Goal: Task Accomplishment & Management: Manage account settings

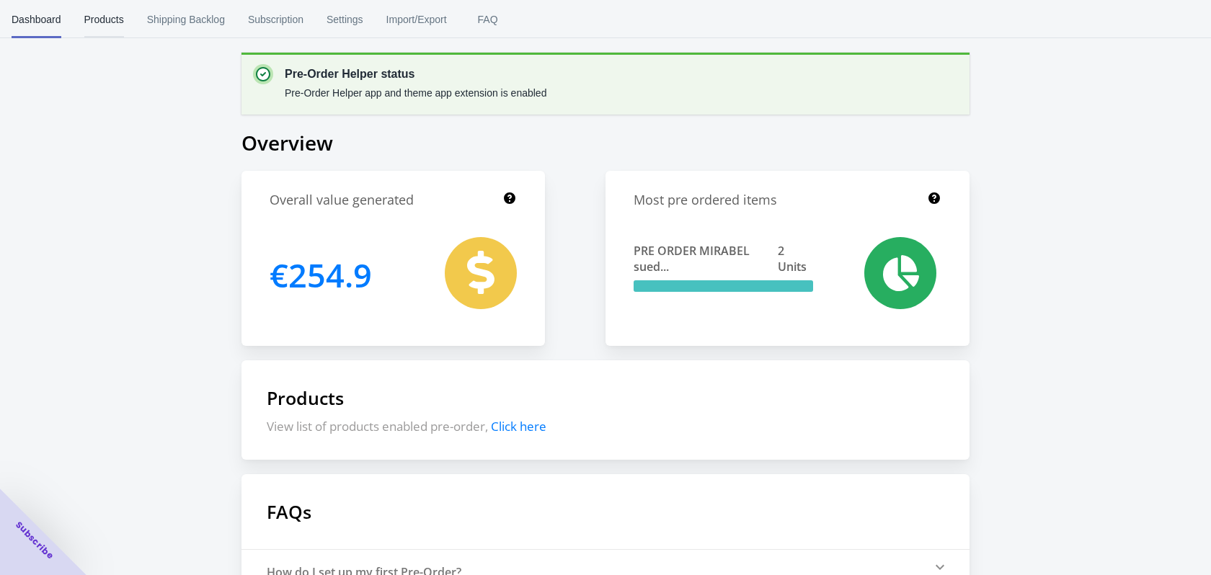
click at [114, 14] on span "Products" at bounding box center [104, 19] width 40 height 37
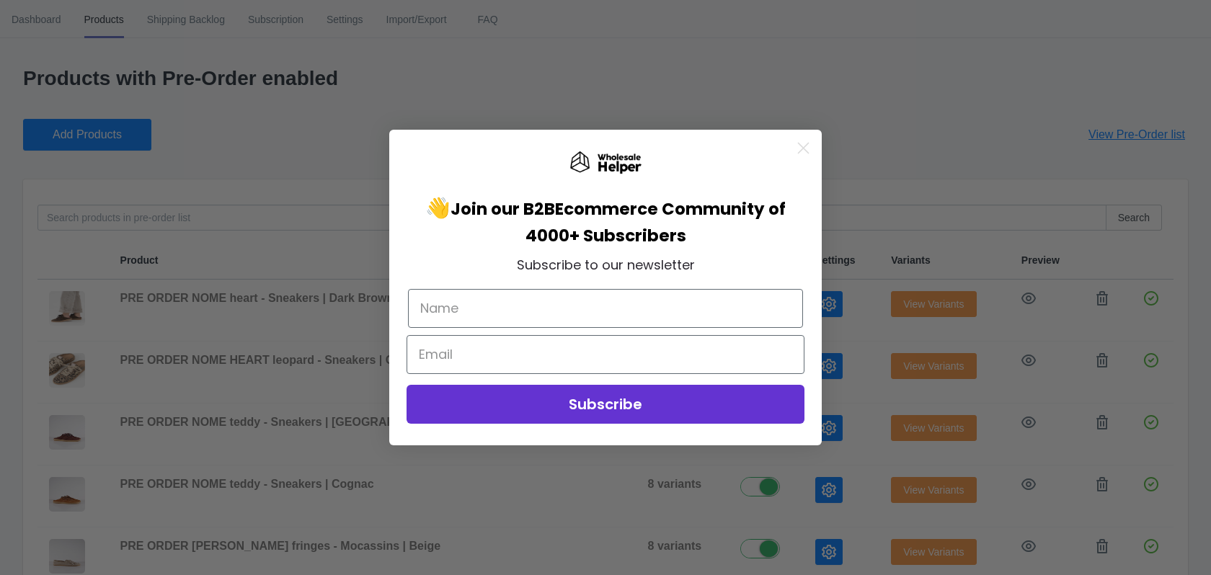
click at [809, 143] on circle "Close dialog" at bounding box center [804, 148] width 24 height 24
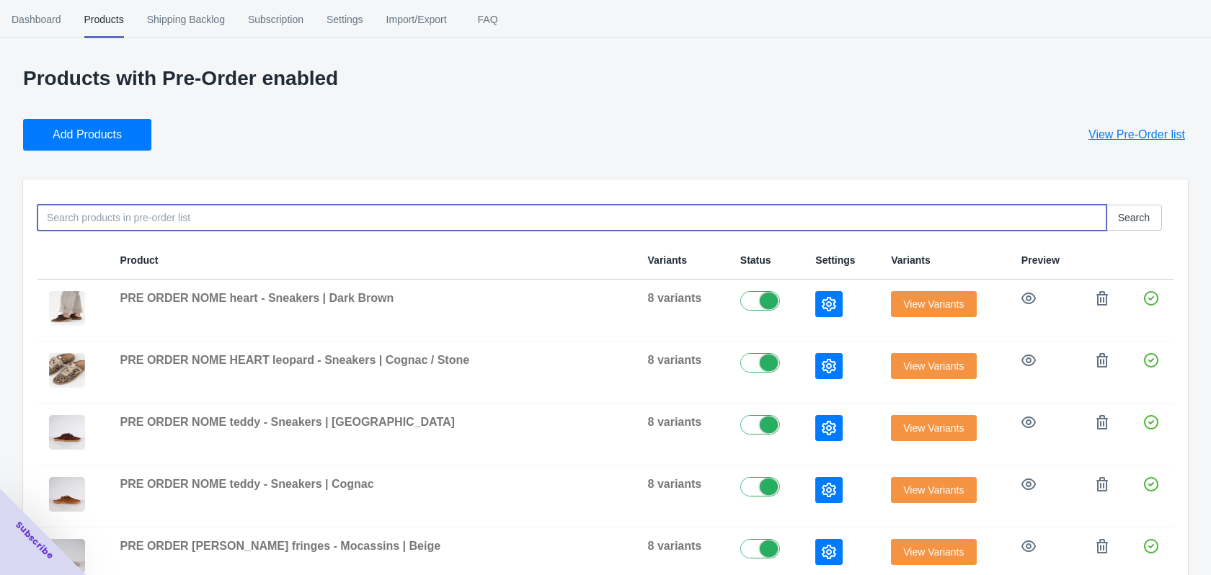
click at [182, 213] on input at bounding box center [571, 218] width 1069 height 26
paste input "PRE ORDER MIRABEL suede - Sneakers | [GEOGRAPHIC_DATA] / Off White"
type input "PRE ORDER MIRABEL suede - Sneakers | [GEOGRAPHIC_DATA] / Off White"
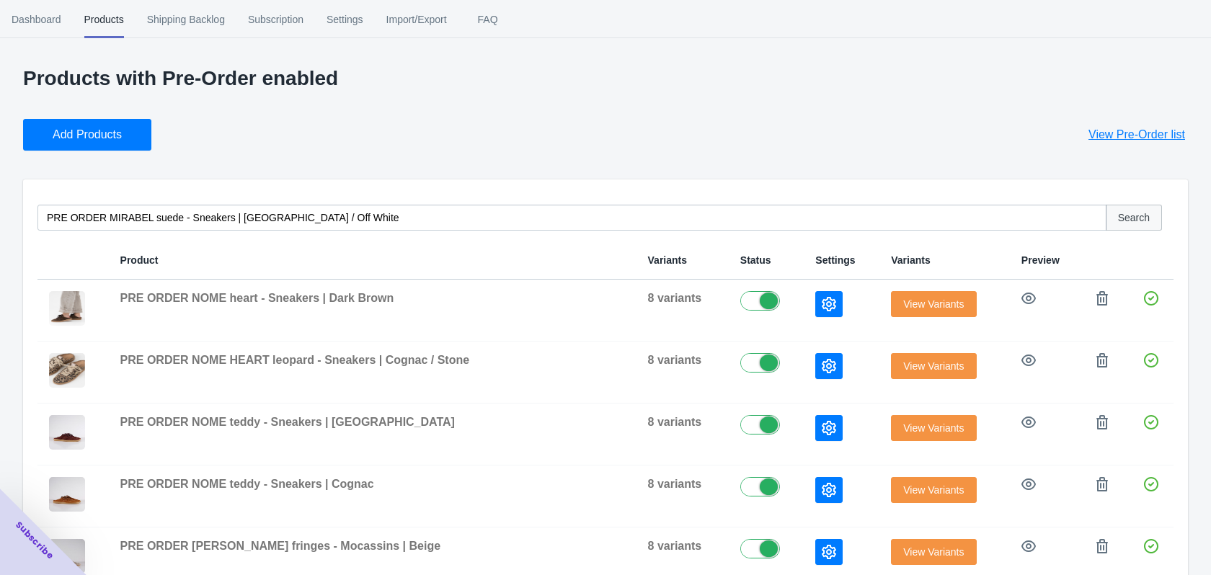
click at [1122, 217] on span "Search" at bounding box center [1134, 218] width 32 height 12
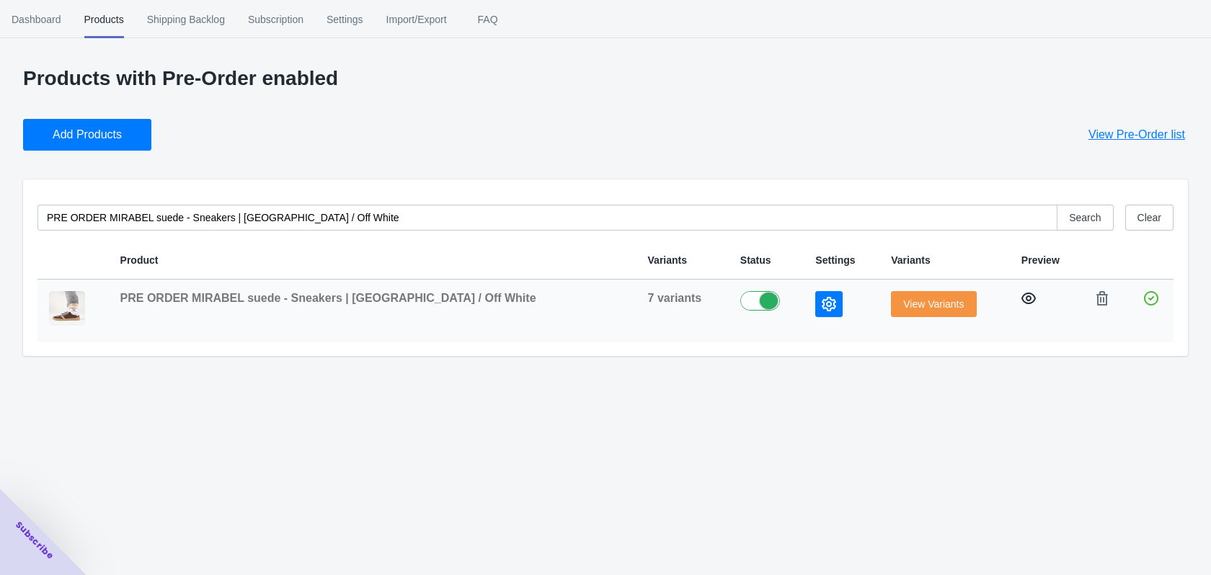
click at [1021, 298] on icon "button" at bounding box center [1028, 298] width 14 height 14
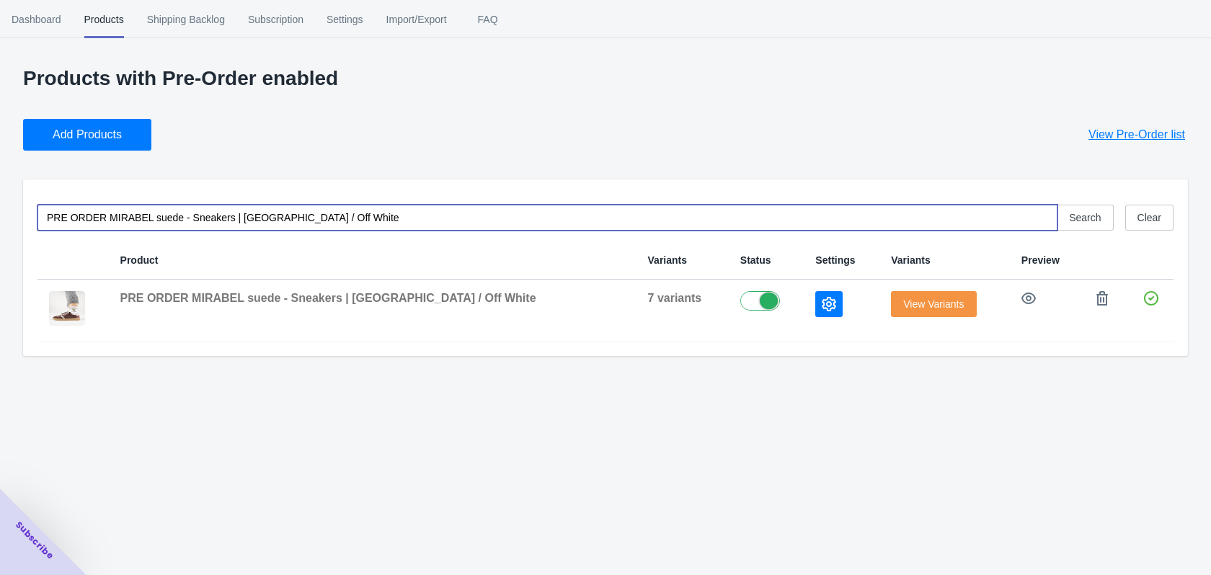
drag, startPoint x: 345, startPoint y: 221, endPoint x: -64, endPoint y: 223, distance: 408.7
click at [0, 223] on html "[DOMAIN_NAME] 1 1 Skip to content Dashboard Products Shipping Backlog Subscript…" at bounding box center [605, 287] width 1211 height 575
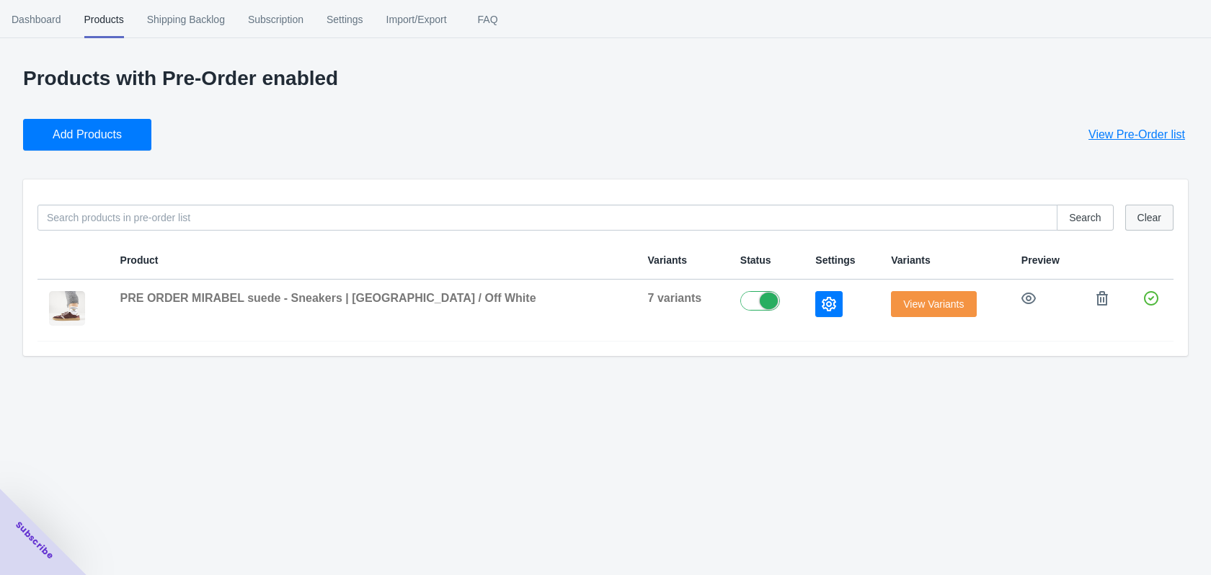
click at [1148, 217] on span "Clear" at bounding box center [1150, 218] width 24 height 12
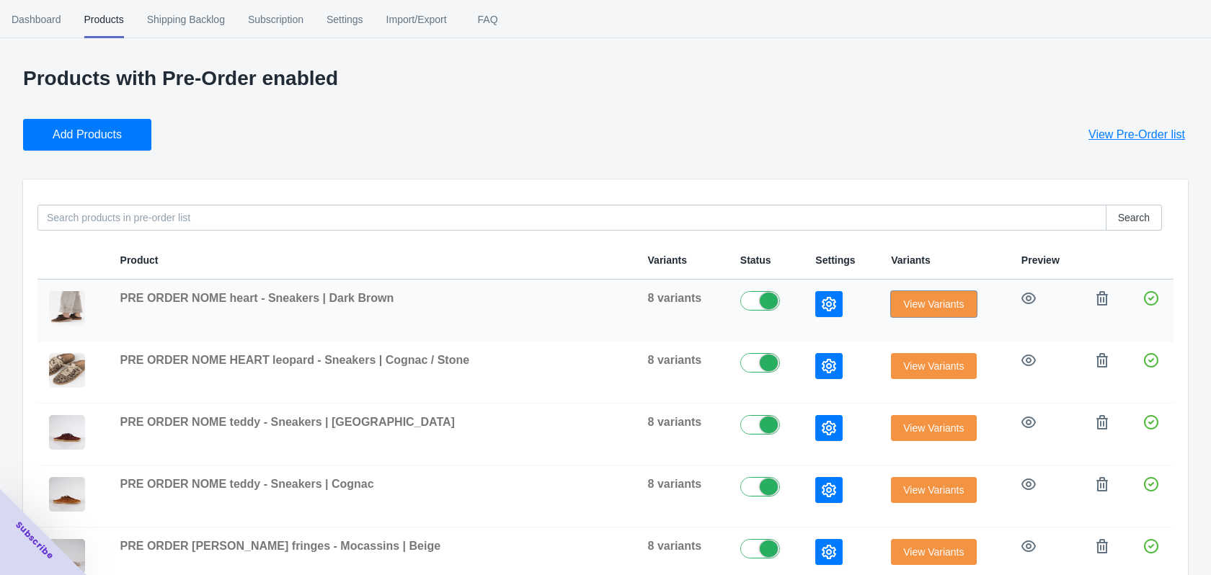
click at [903, 306] on span "View Variants" at bounding box center [933, 304] width 61 height 12
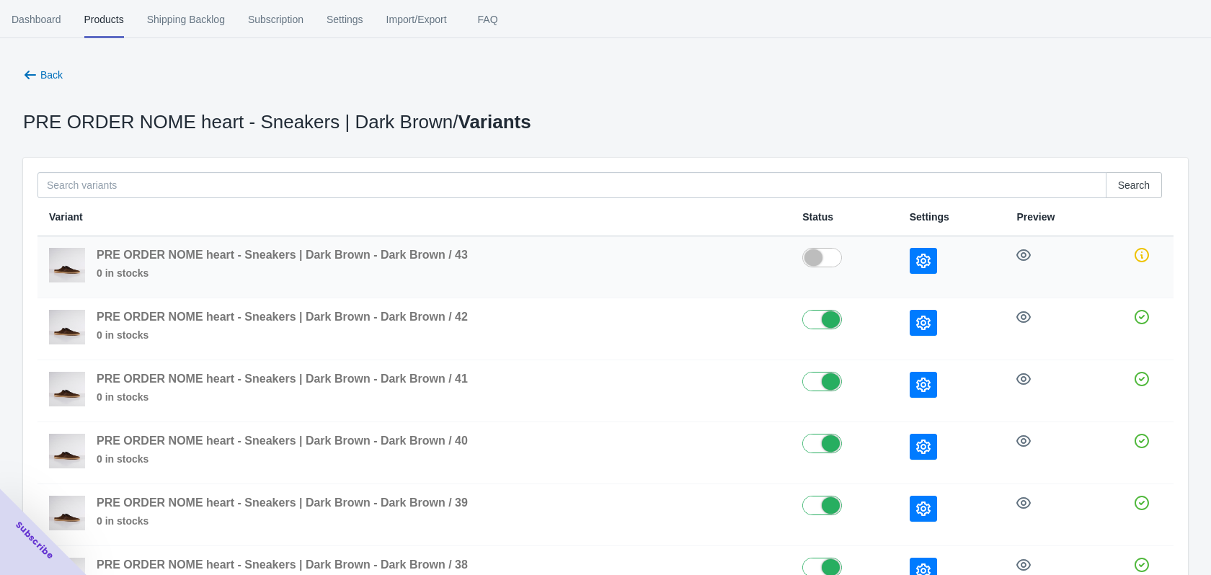
click at [817, 259] on label at bounding box center [844, 256] width 84 height 17
checkbox input "true"
click at [1018, 318] on icon "button" at bounding box center [1023, 317] width 14 height 12
